Goal: Find specific page/section: Find specific page/section

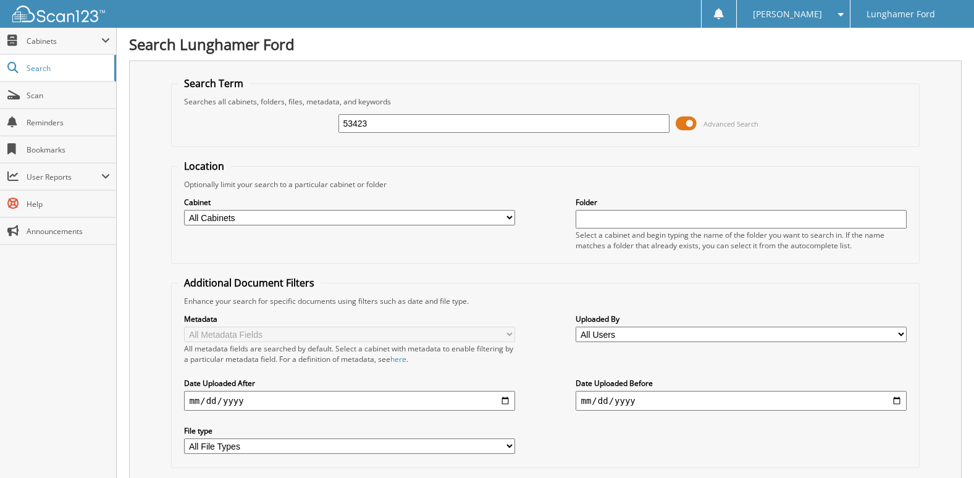
type input "53423"
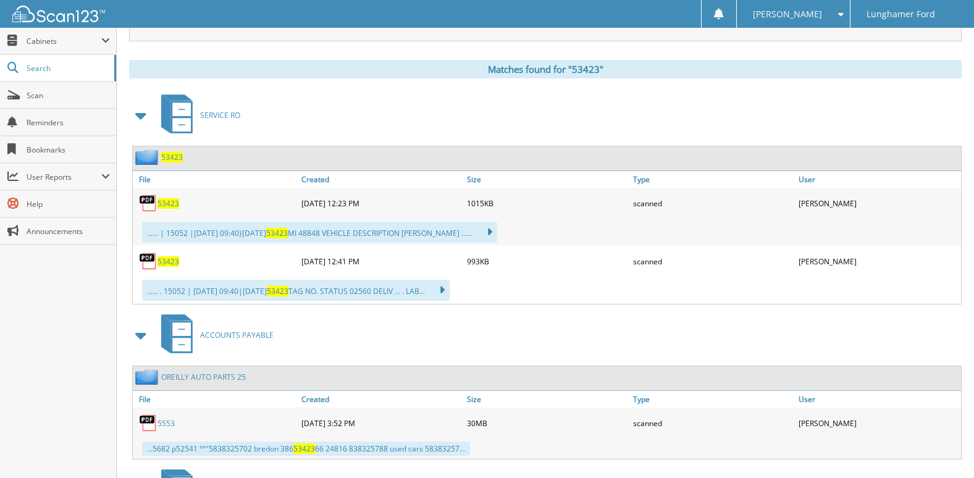
scroll to position [432, 0]
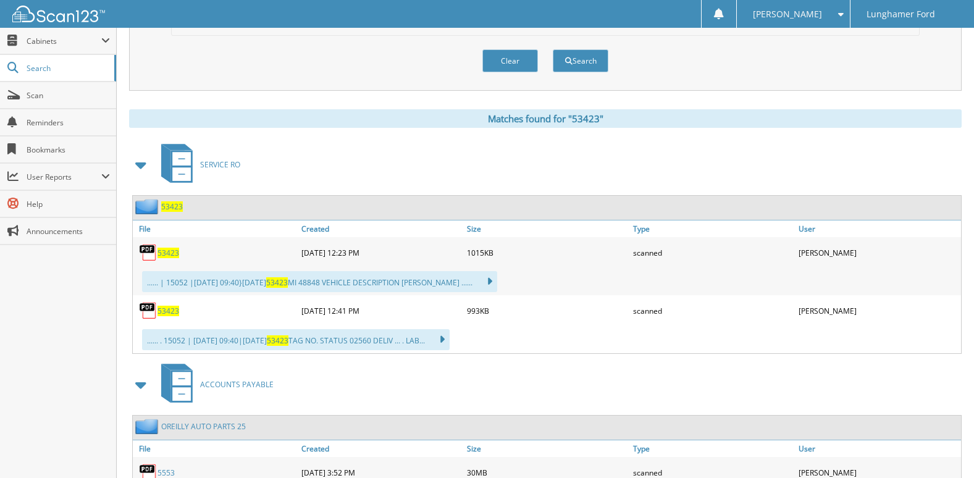
click at [170, 256] on span "53423" at bounding box center [168, 253] width 22 height 10
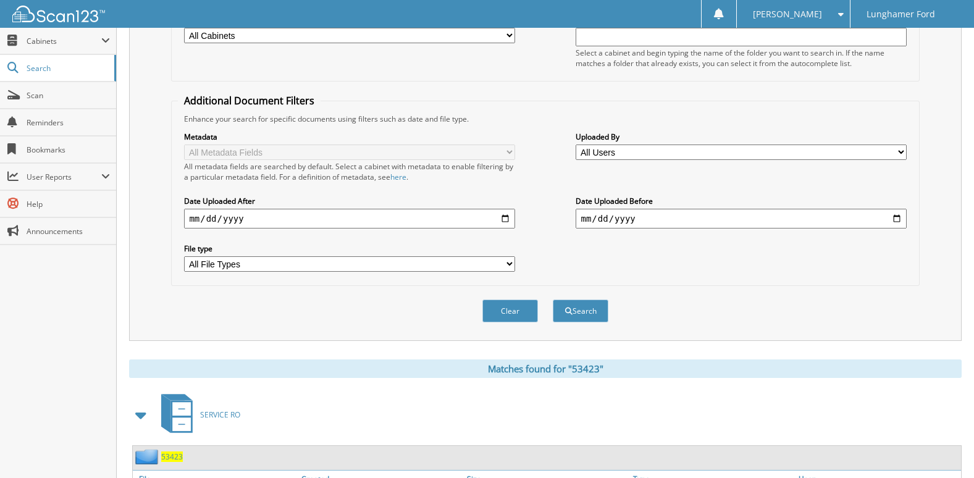
scroll to position [0, 0]
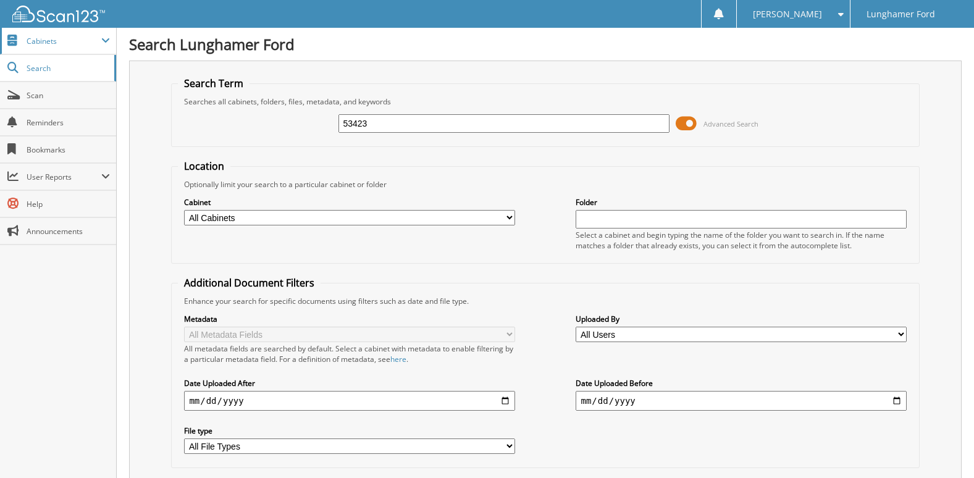
click at [85, 31] on span "Cabinets" at bounding box center [58, 41] width 116 height 27
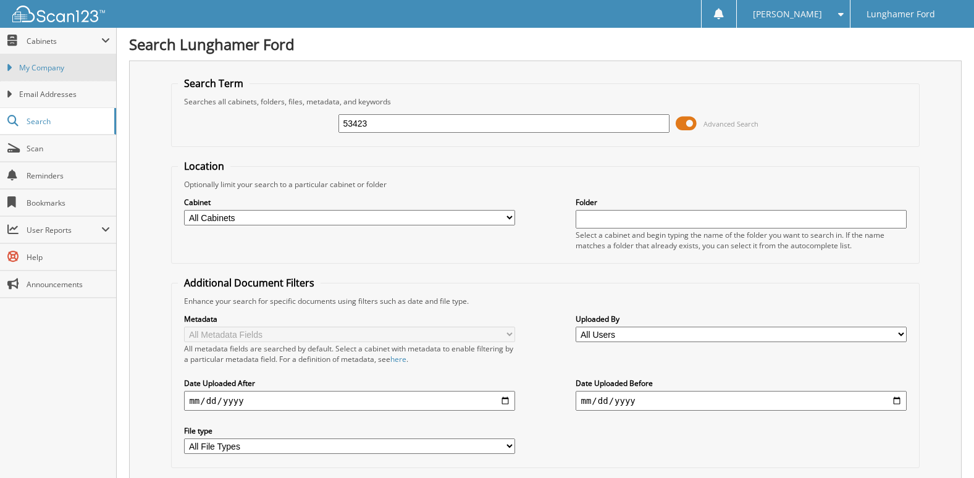
click at [96, 72] on span "My Company" at bounding box center [64, 67] width 91 height 11
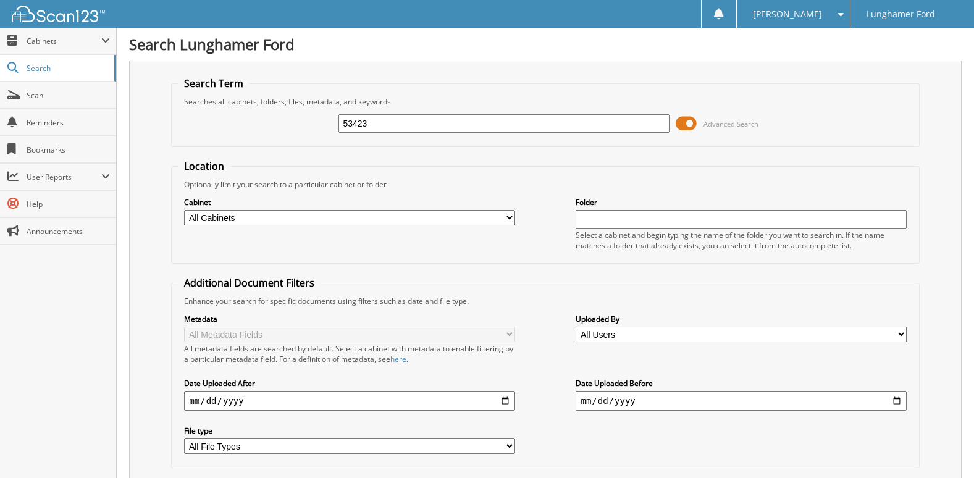
type input "53423"
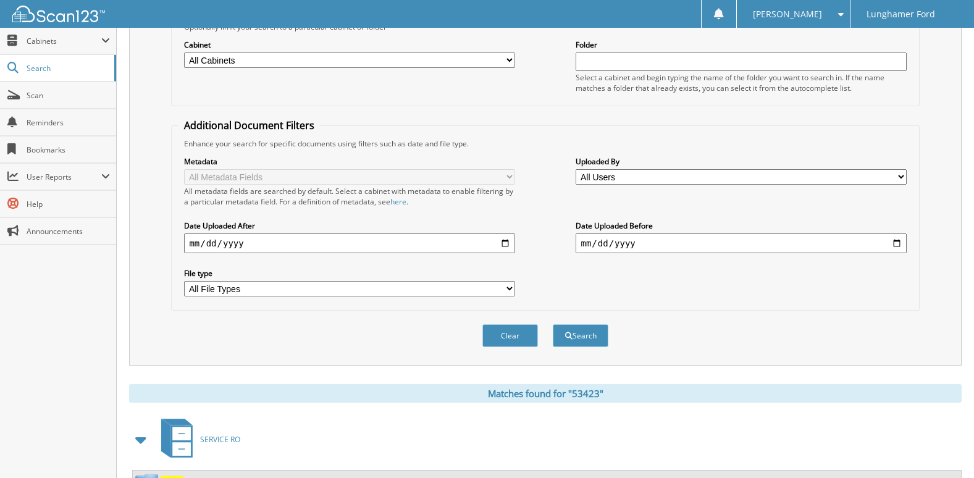
scroll to position [494, 0]
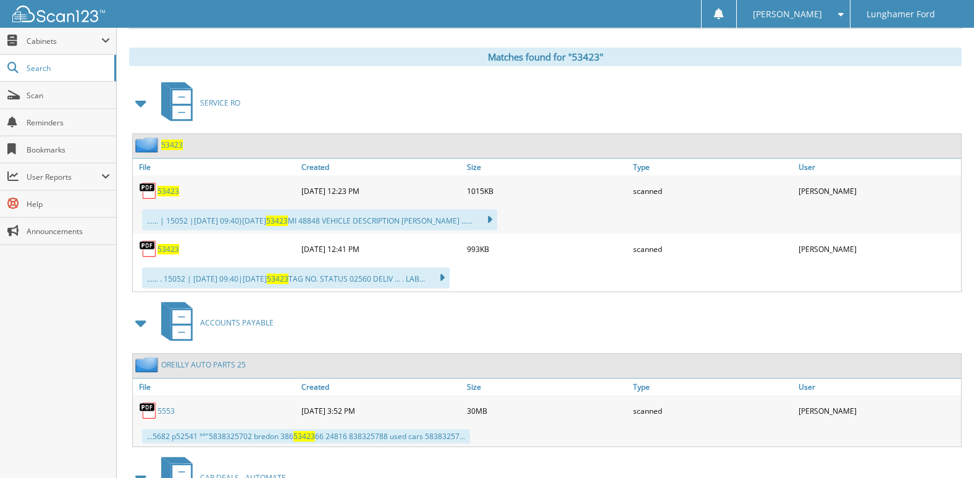
click at [167, 190] on span "53423" at bounding box center [168, 191] width 22 height 10
